Goal: Task Accomplishment & Management: Manage account settings

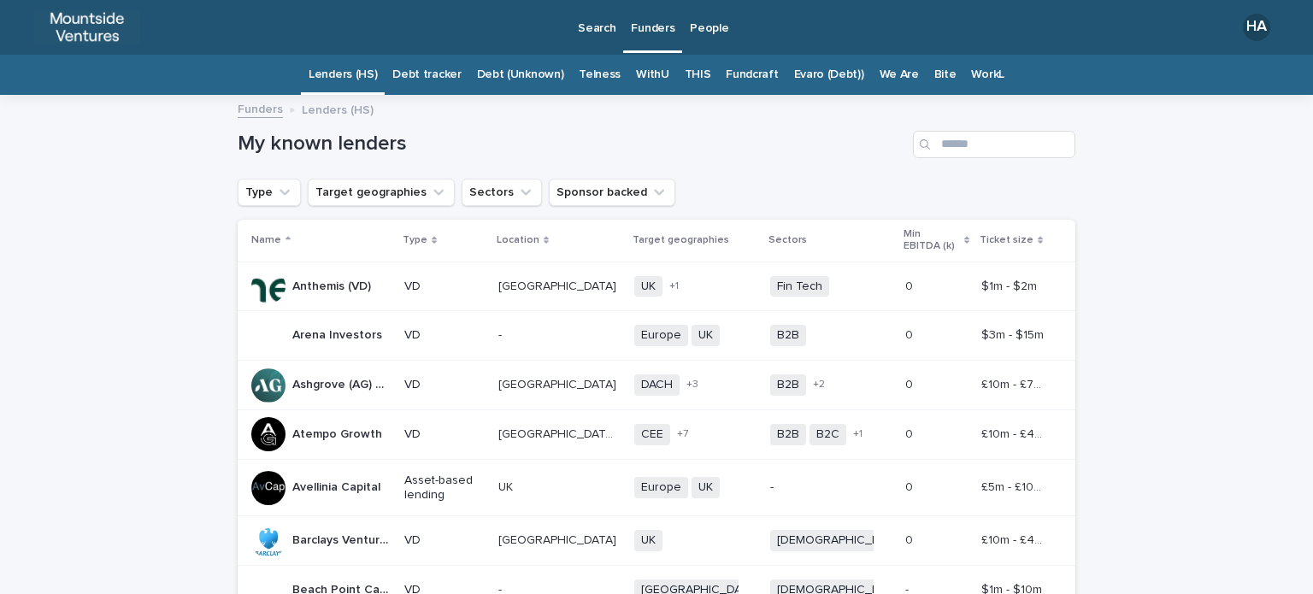
drag, startPoint x: 0, startPoint y: 0, endPoint x: 694, endPoint y: 76, distance: 698.4
click at [694, 76] on link "THIS" at bounding box center [698, 75] width 27 height 40
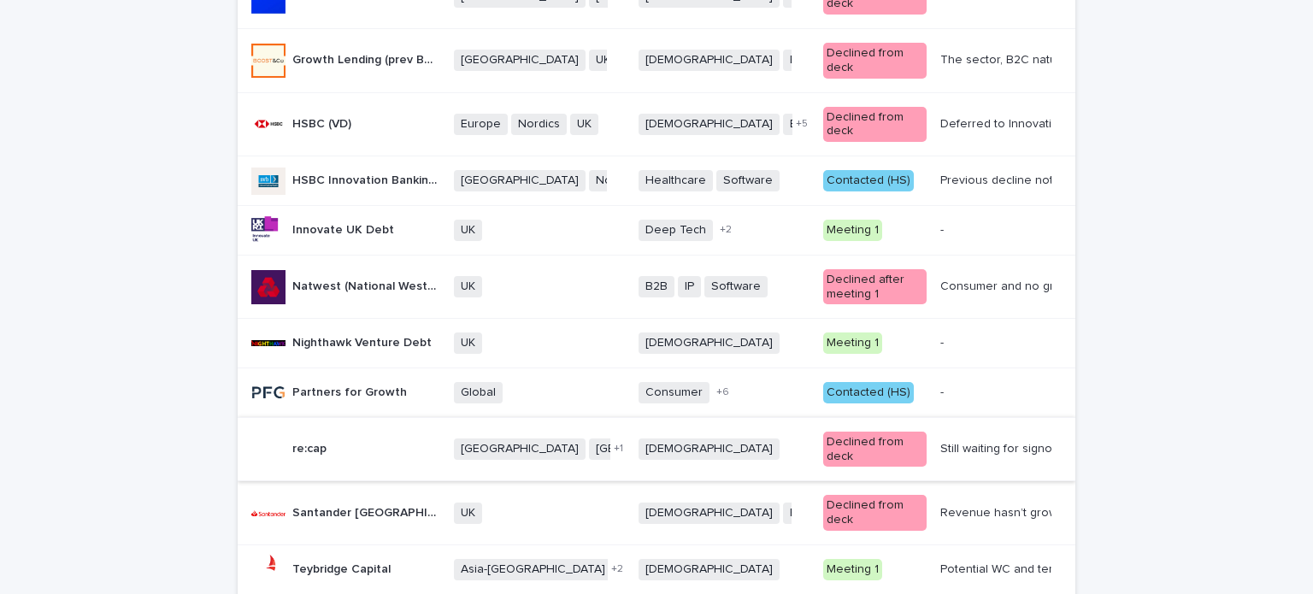
scroll to position [1111, 0]
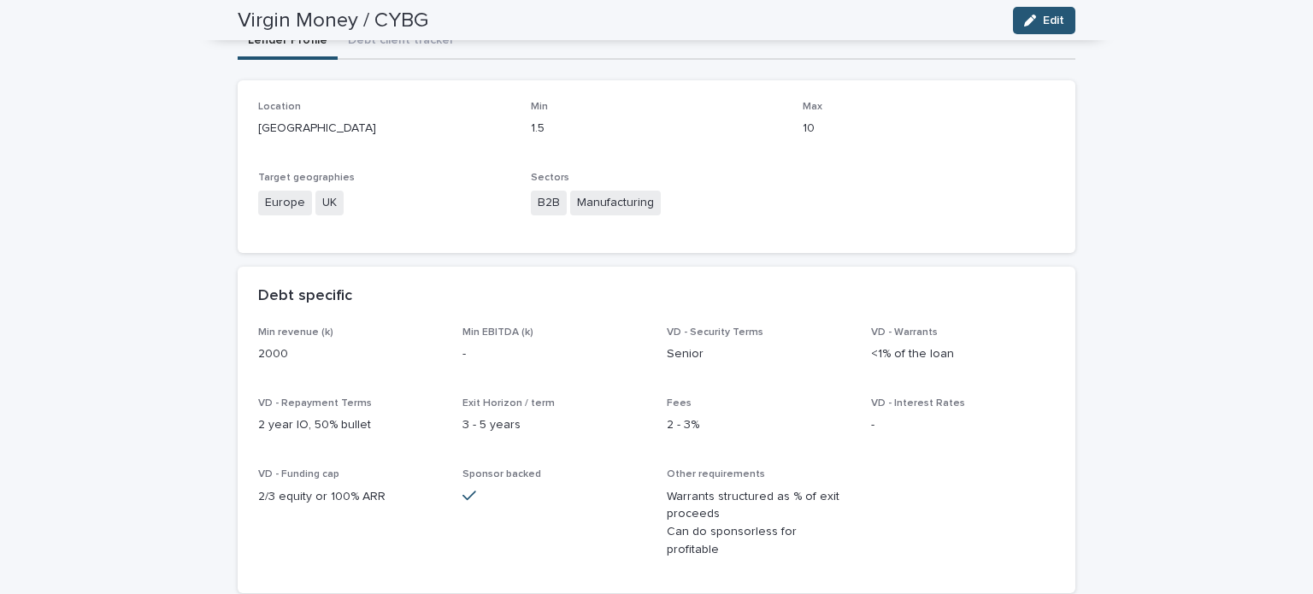
scroll to position [85, 0]
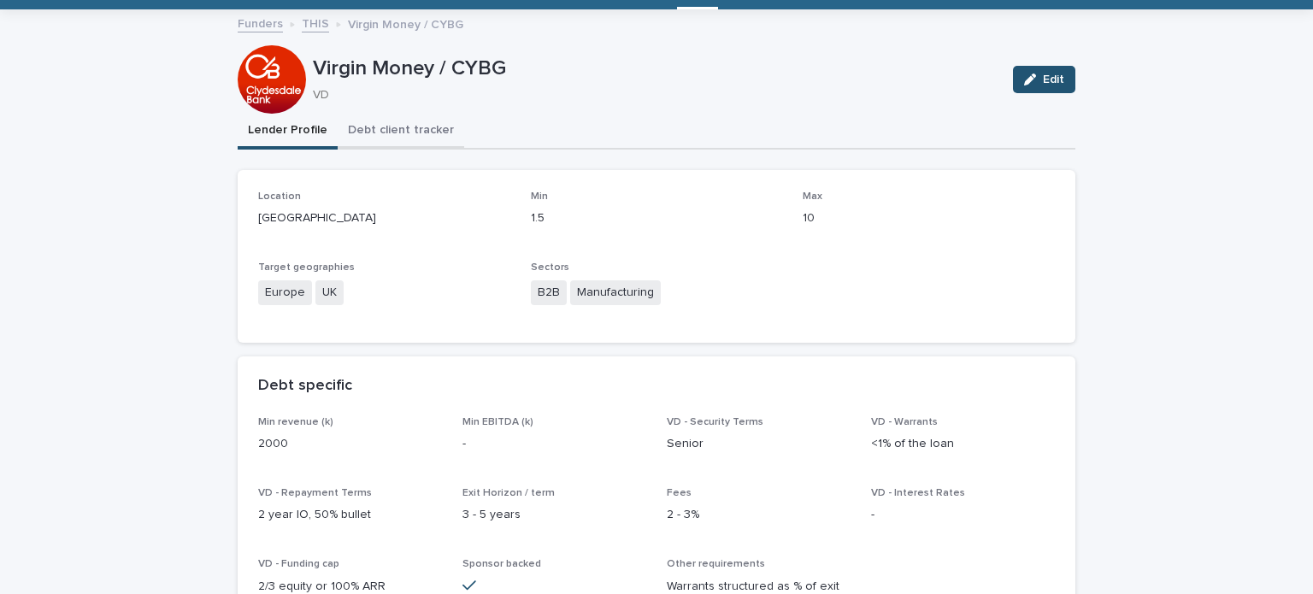
click at [394, 133] on button "Debt client tracker" at bounding box center [401, 132] width 127 height 36
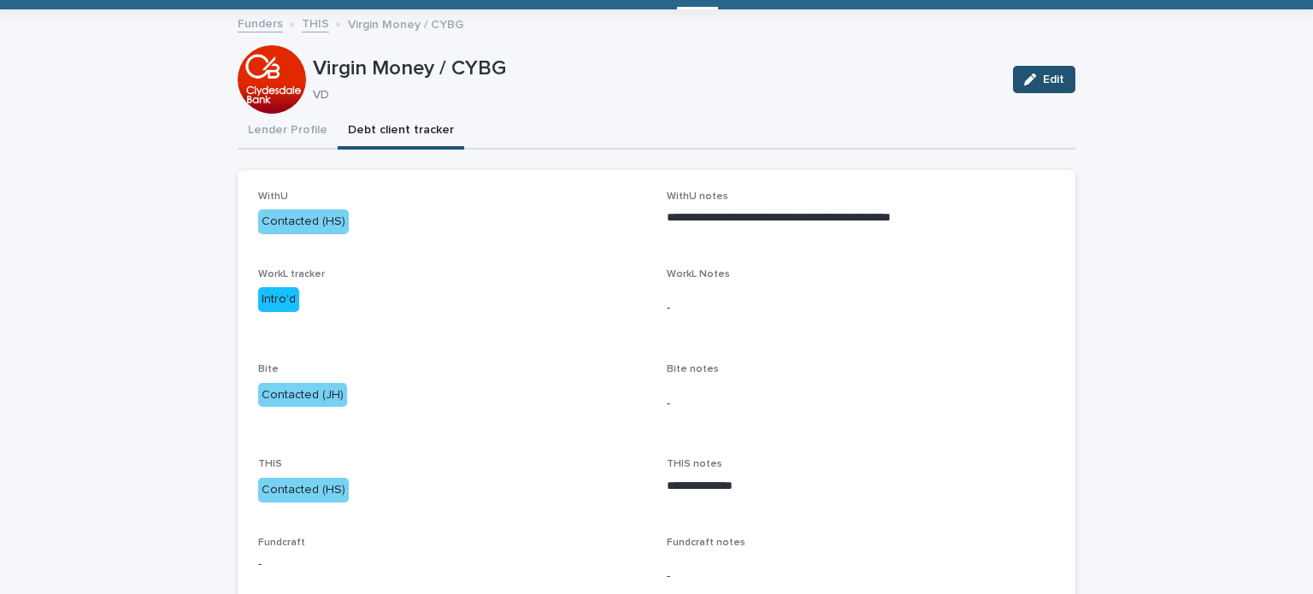
click at [1024, 78] on icon "button" at bounding box center [1030, 80] width 12 height 12
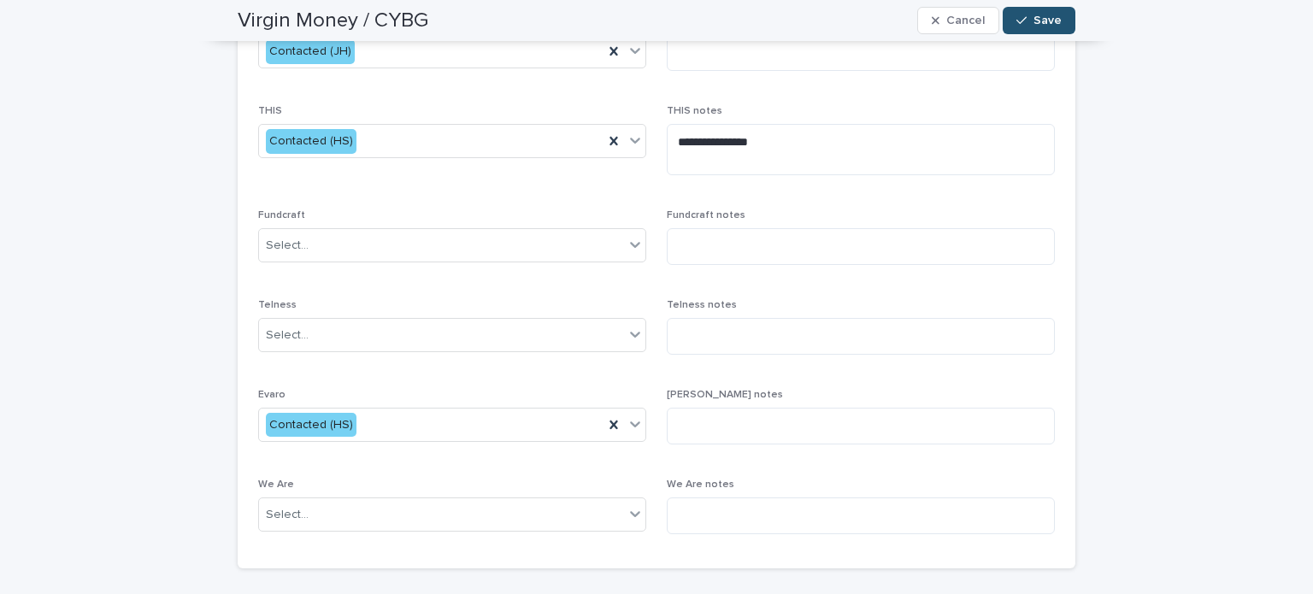
scroll to position [427, 0]
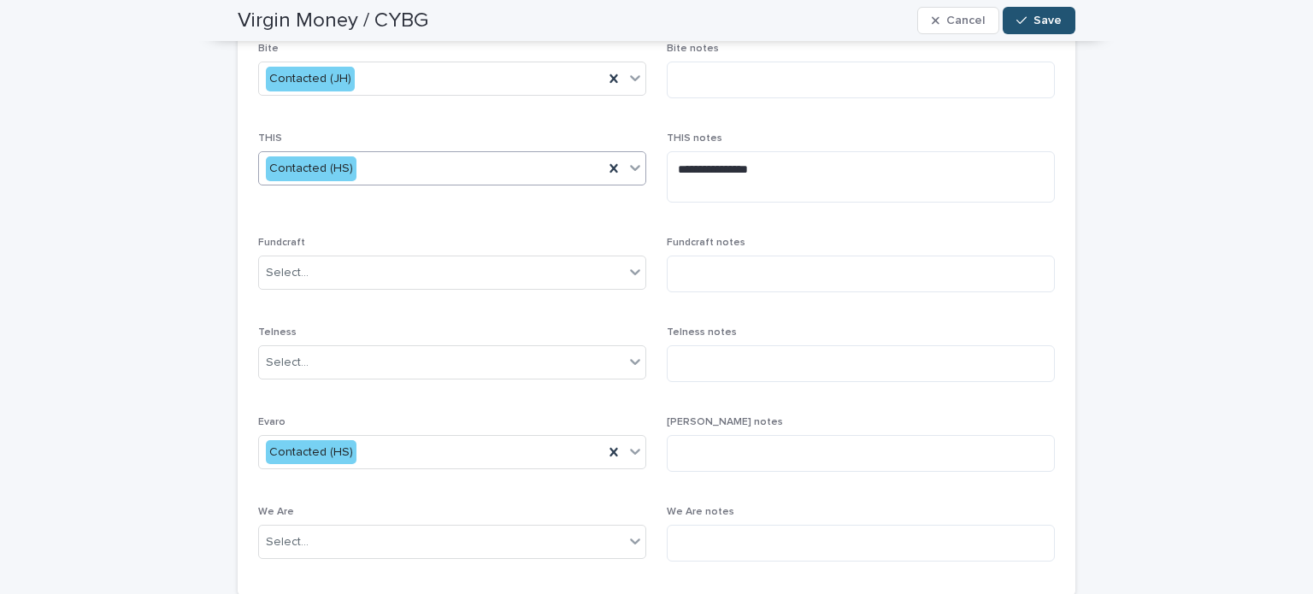
click at [451, 174] on div "Contacted (HS)" at bounding box center [431, 169] width 345 height 28
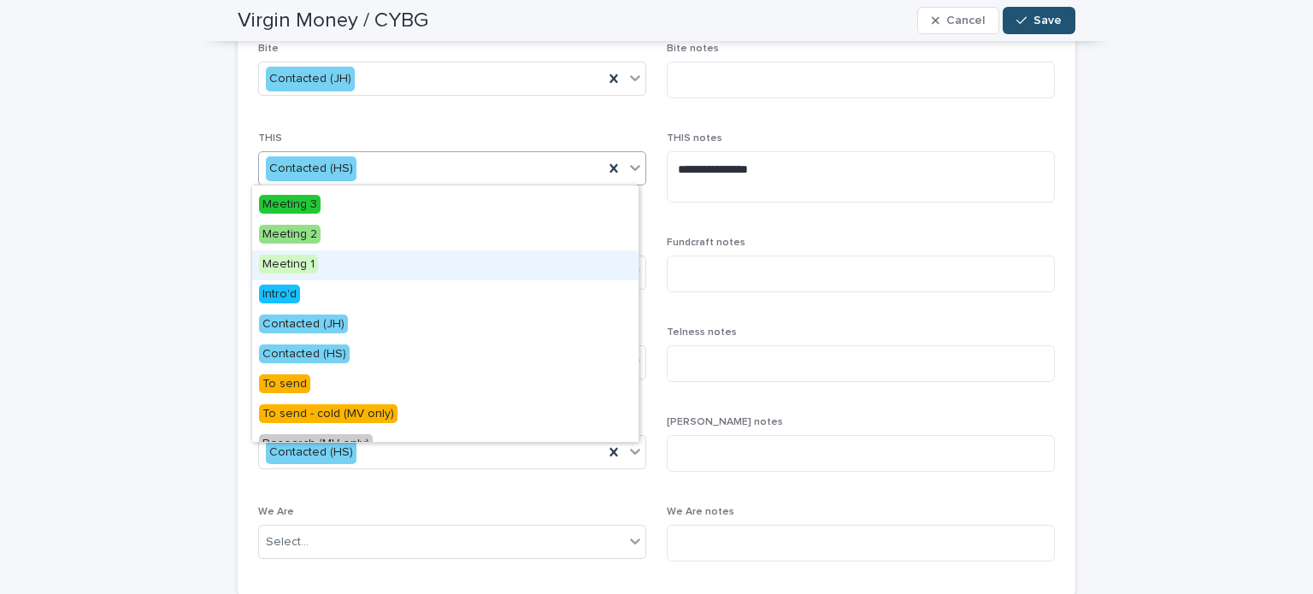
scroll to position [0, 0]
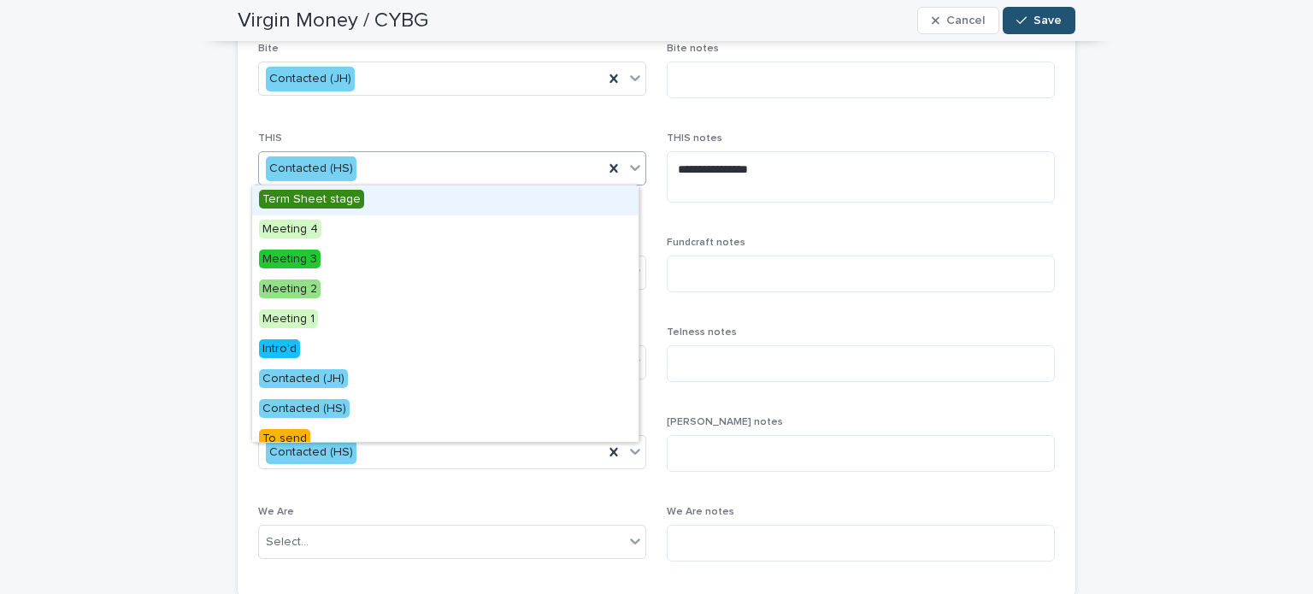
click at [440, 204] on div "Term Sheet stage" at bounding box center [445, 201] width 386 height 30
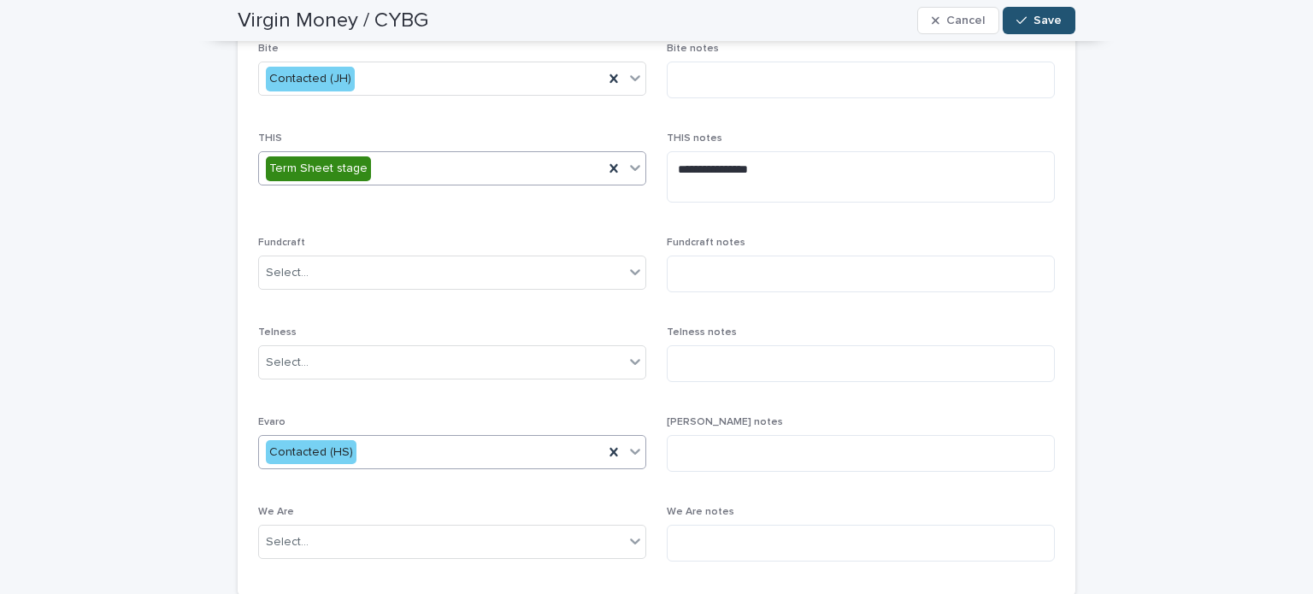
click at [428, 445] on div "Contacted (HS)" at bounding box center [431, 453] width 345 height 28
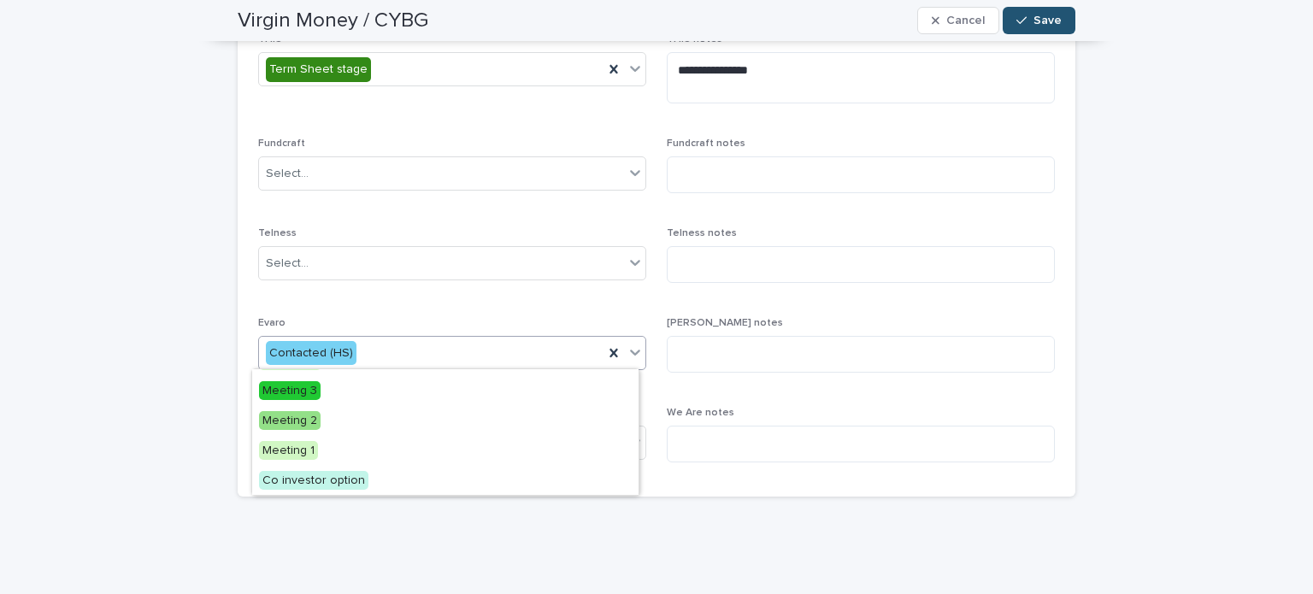
scroll to position [43, 0]
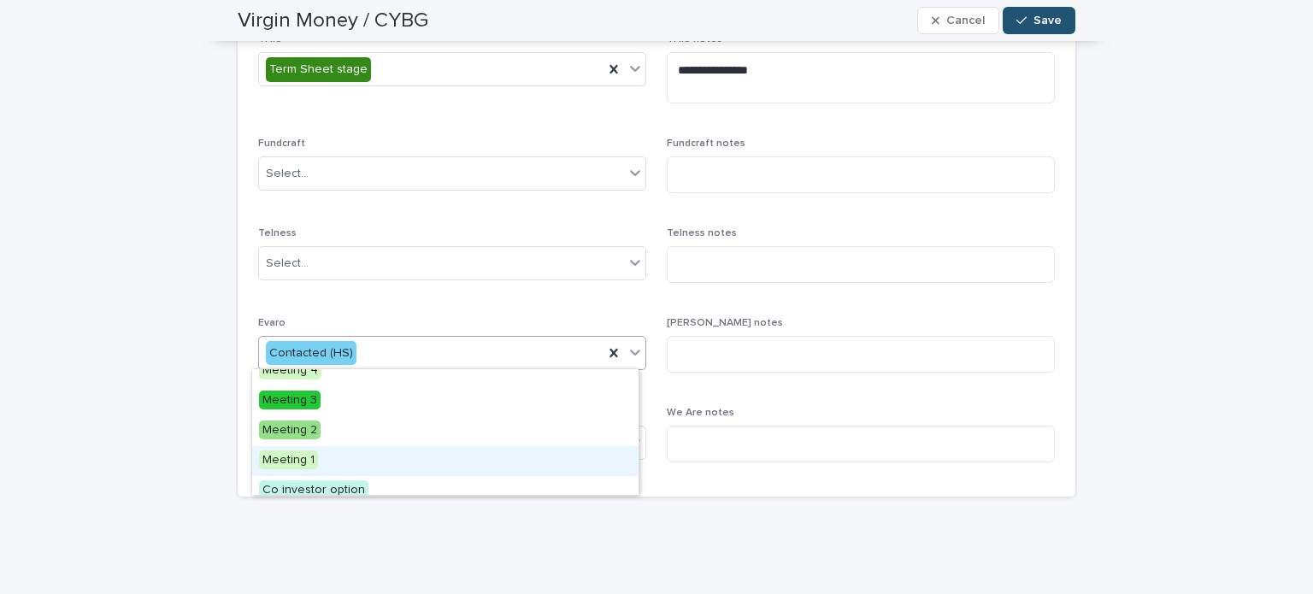
click at [440, 464] on div "Meeting 1" at bounding box center [445, 461] width 386 height 30
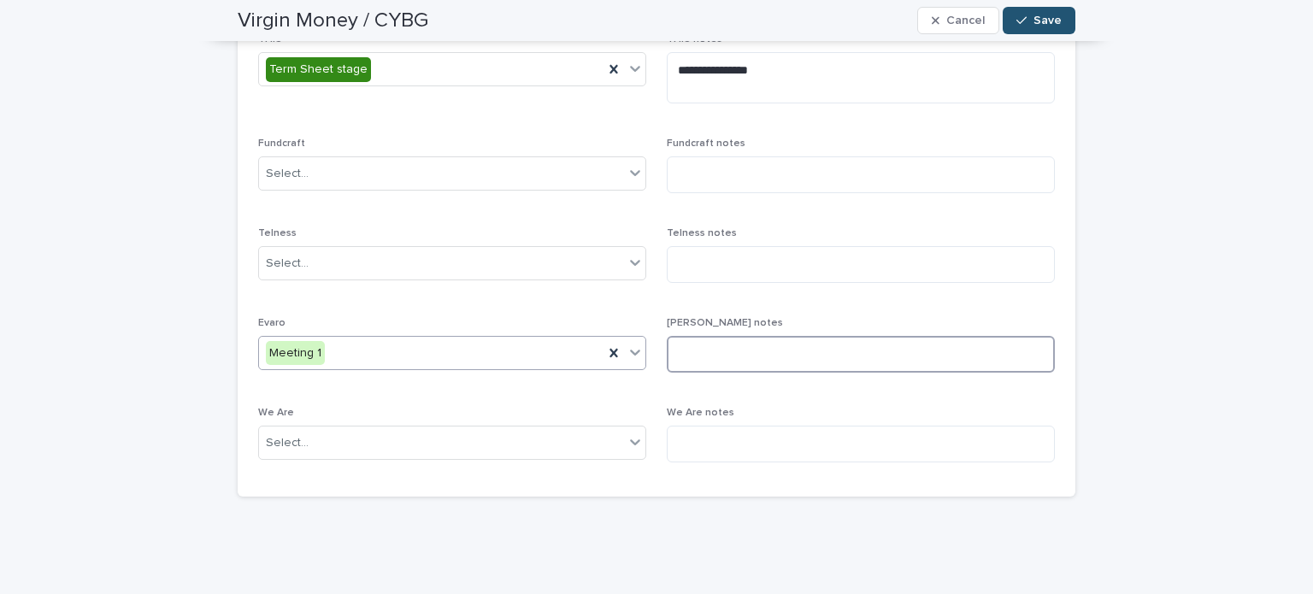
click at [816, 350] on textarea at bounding box center [861, 354] width 388 height 37
type textarea "***"
click at [1019, 16] on icon "button" at bounding box center [1022, 21] width 10 height 12
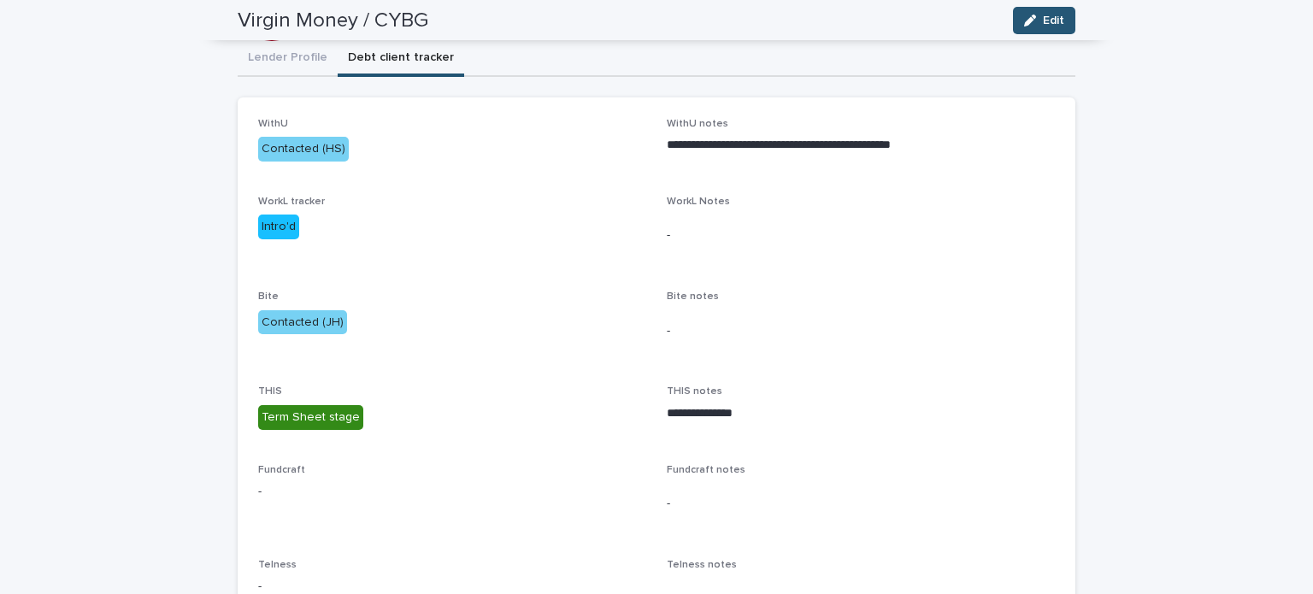
scroll to position [0, 0]
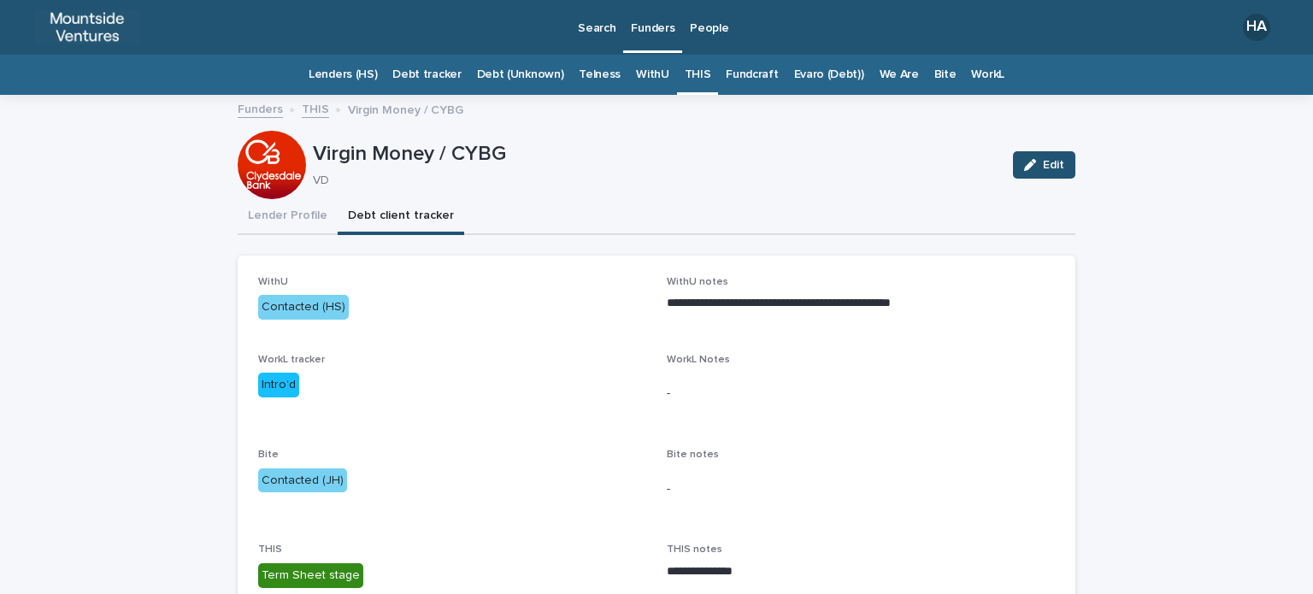
click at [691, 76] on link "THIS" at bounding box center [698, 75] width 27 height 40
